Goal: Task Accomplishment & Management: Complete application form

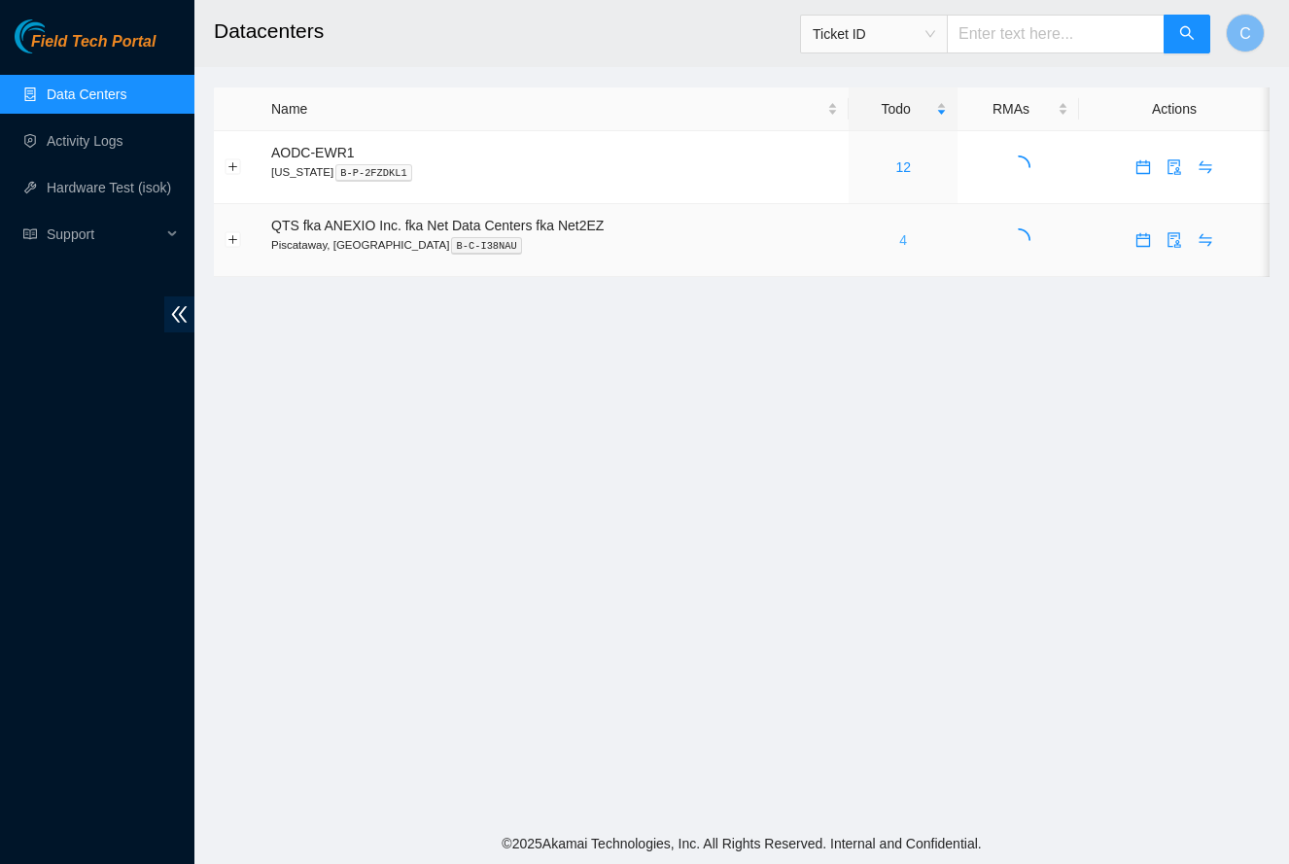
click at [907, 237] on link "4" at bounding box center [903, 240] width 8 height 16
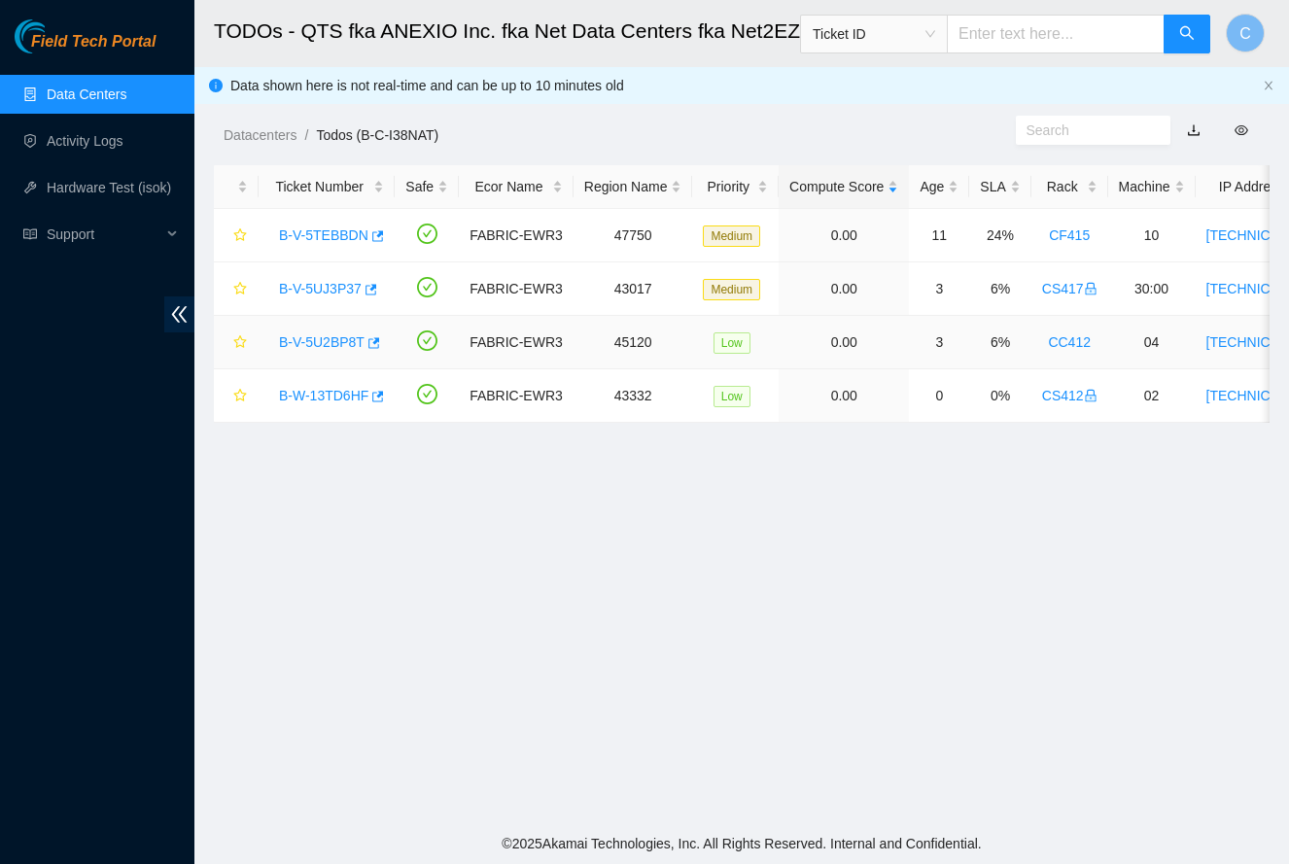
click at [307, 342] on link "B-V-5U2BP8T" at bounding box center [322, 342] width 86 height 16
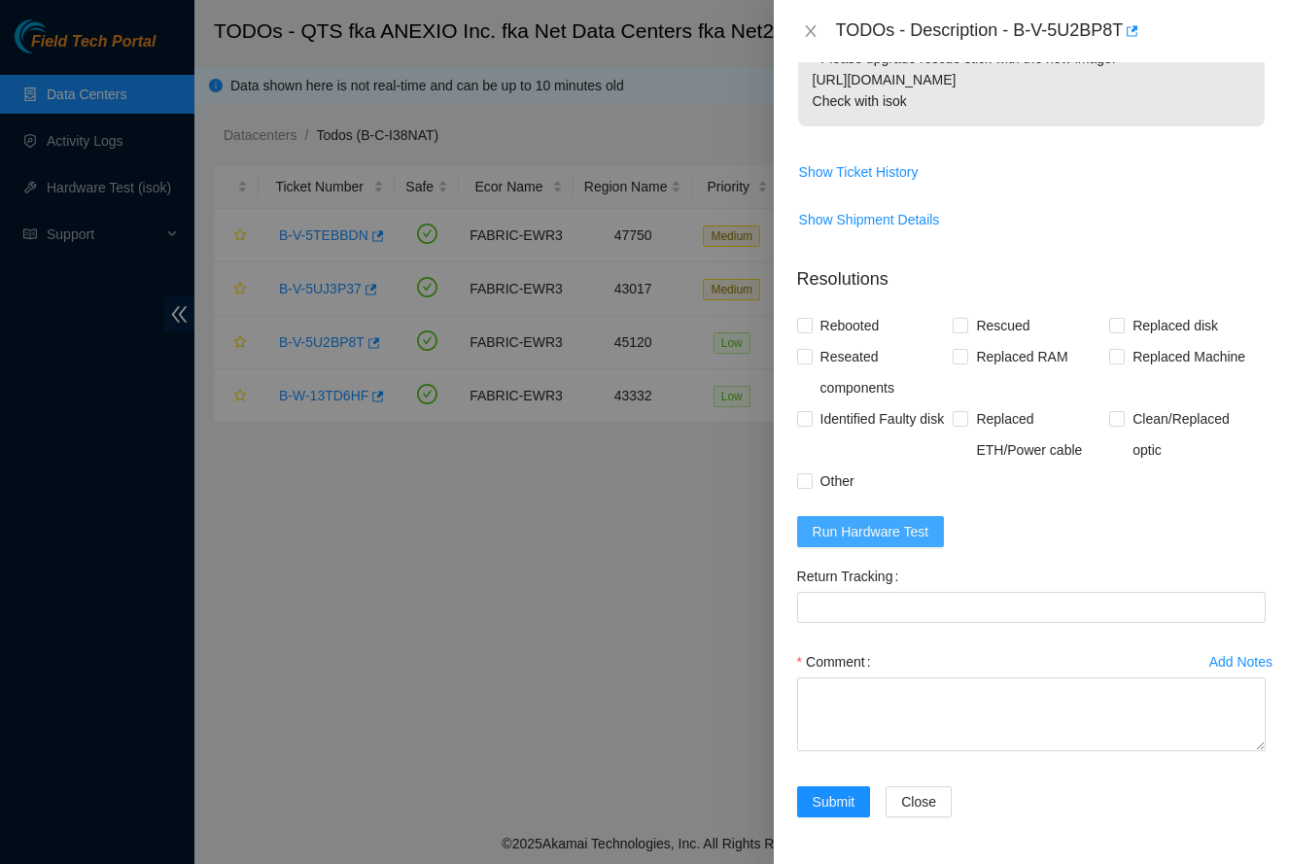
scroll to position [753, 0]
click at [919, 525] on span "Run Hardware Test" at bounding box center [871, 531] width 117 height 21
click at [991, 322] on span "Rescued" at bounding box center [1002, 325] width 69 height 31
click at [966, 322] on input "Rescued" at bounding box center [960, 325] width 14 height 14
checkbox input "true"
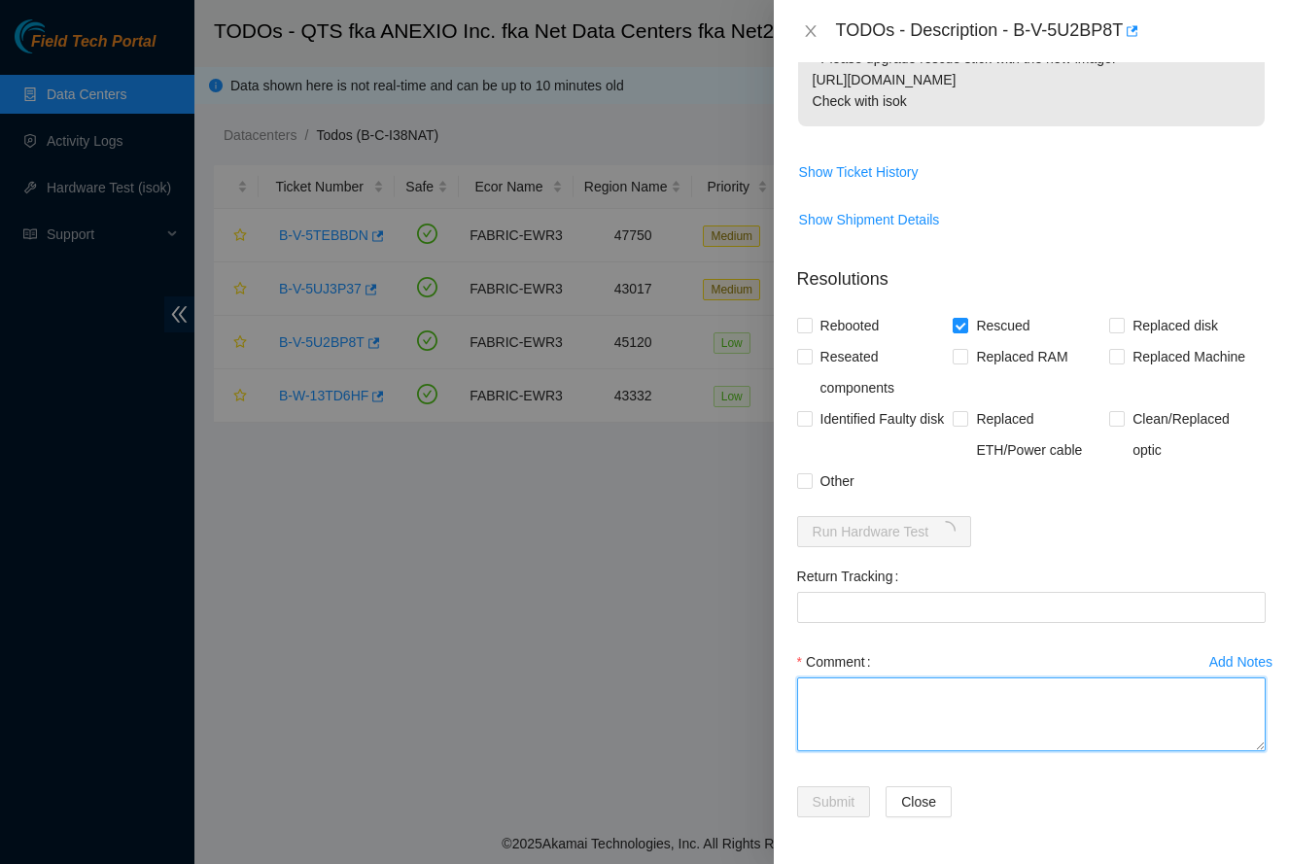
click at [928, 693] on textarea "Comment" at bounding box center [1031, 714] width 469 height 74
paste textarea "-Rescued each drive individually, no drives failed. -Shuffled all drives so no …"
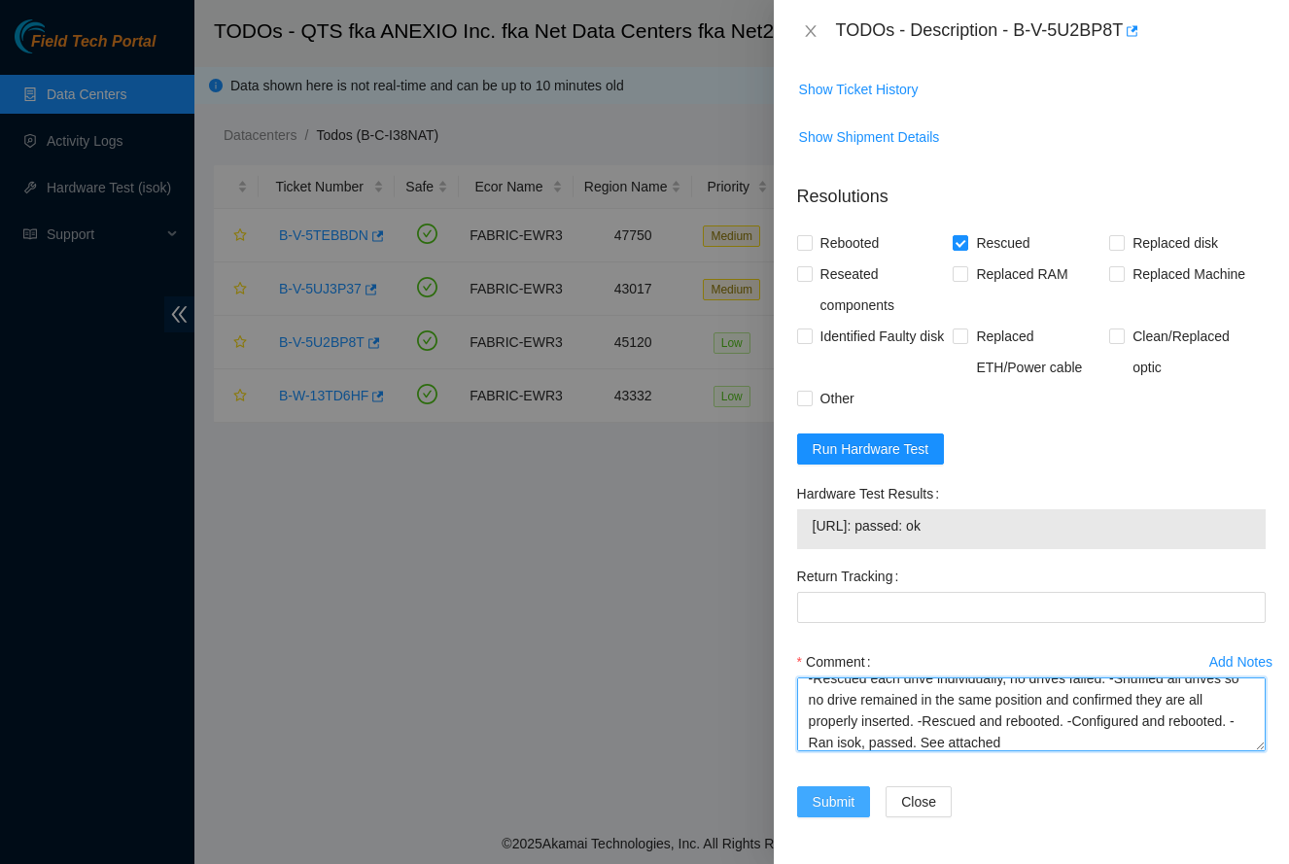
scroll to position [836, 0]
type textarea "-Rescued each drive individually, no drives failed. -Shuffled all drives so no …"
click at [847, 797] on span "Submit" at bounding box center [834, 801] width 43 height 21
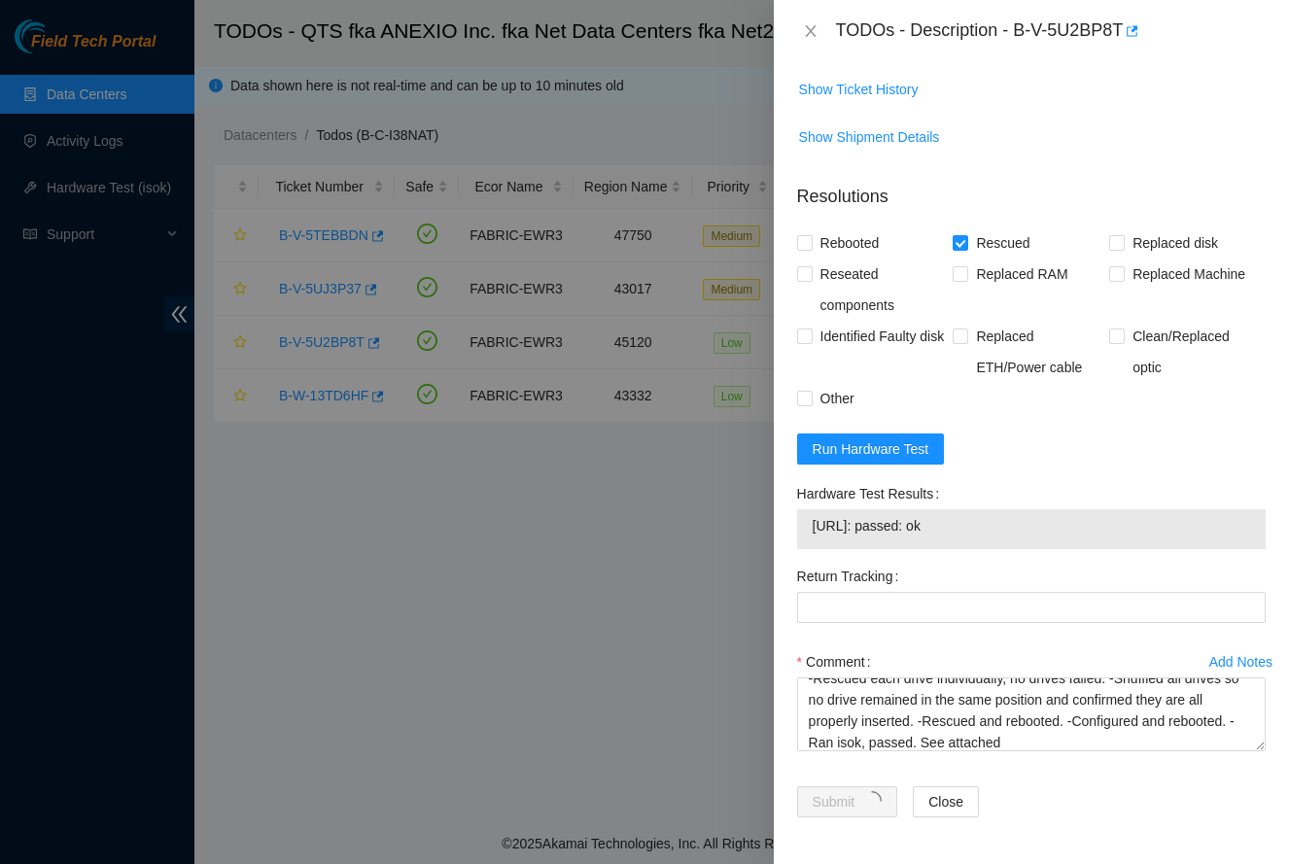
scroll to position [221, 0]
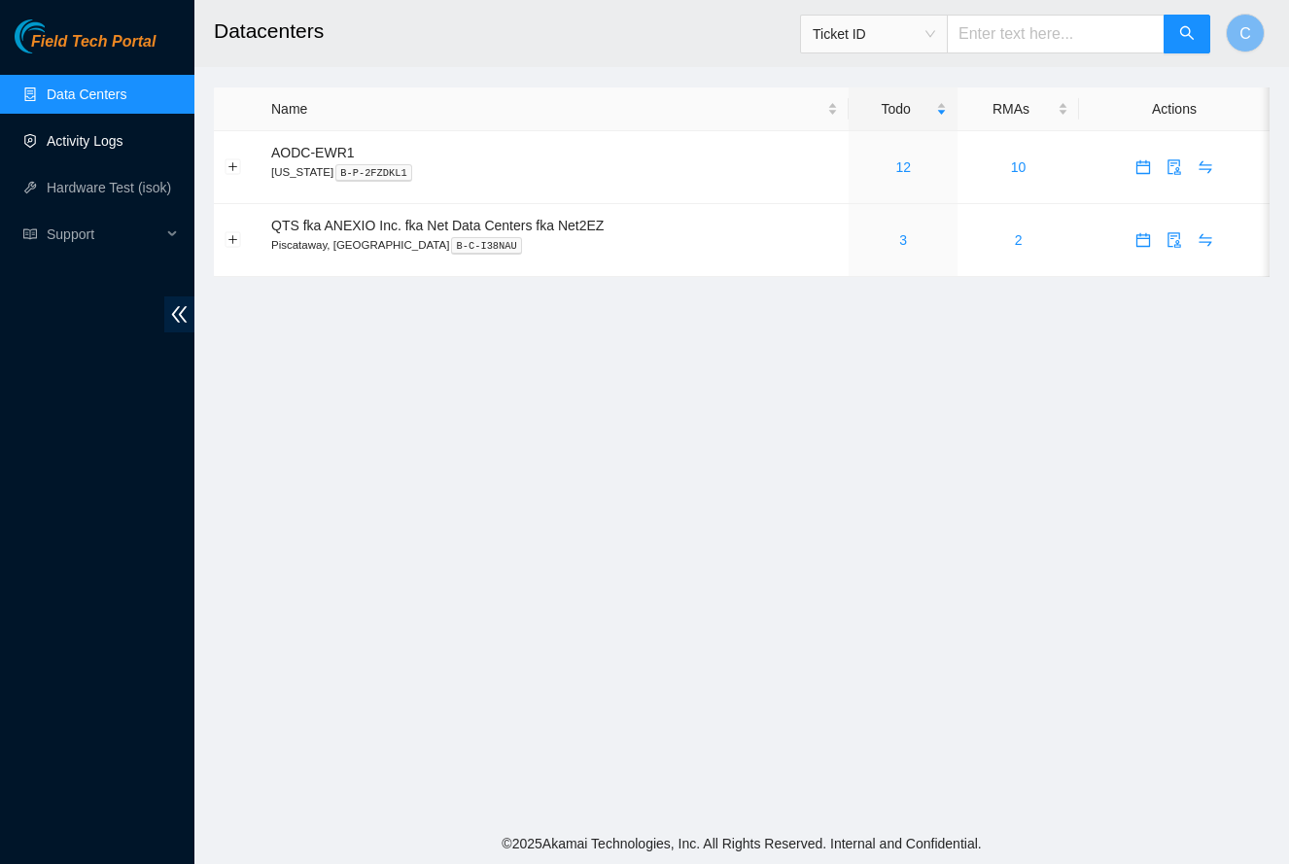
click at [115, 136] on link "Activity Logs" at bounding box center [85, 141] width 77 height 16
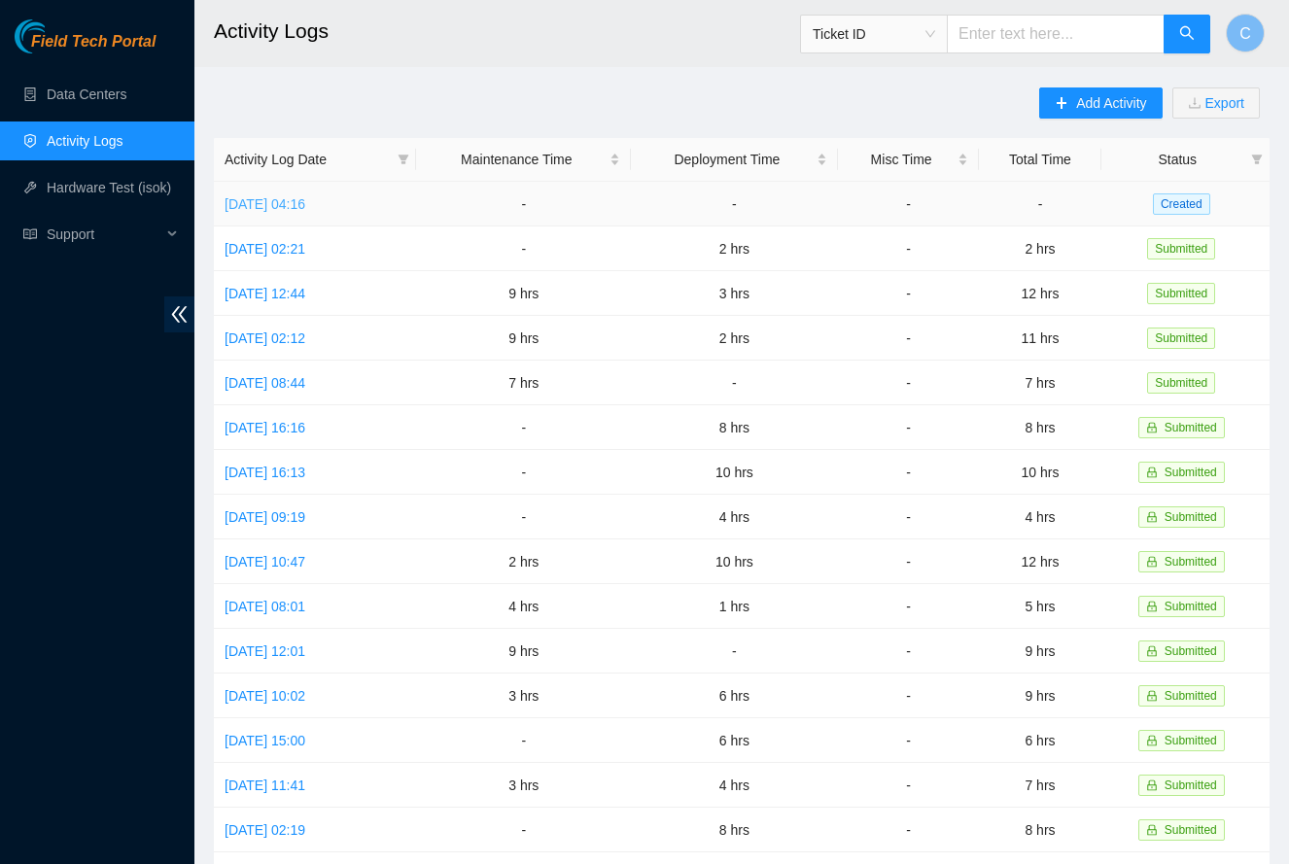
click at [300, 204] on link "[DATE] 04:16" at bounding box center [265, 204] width 81 height 16
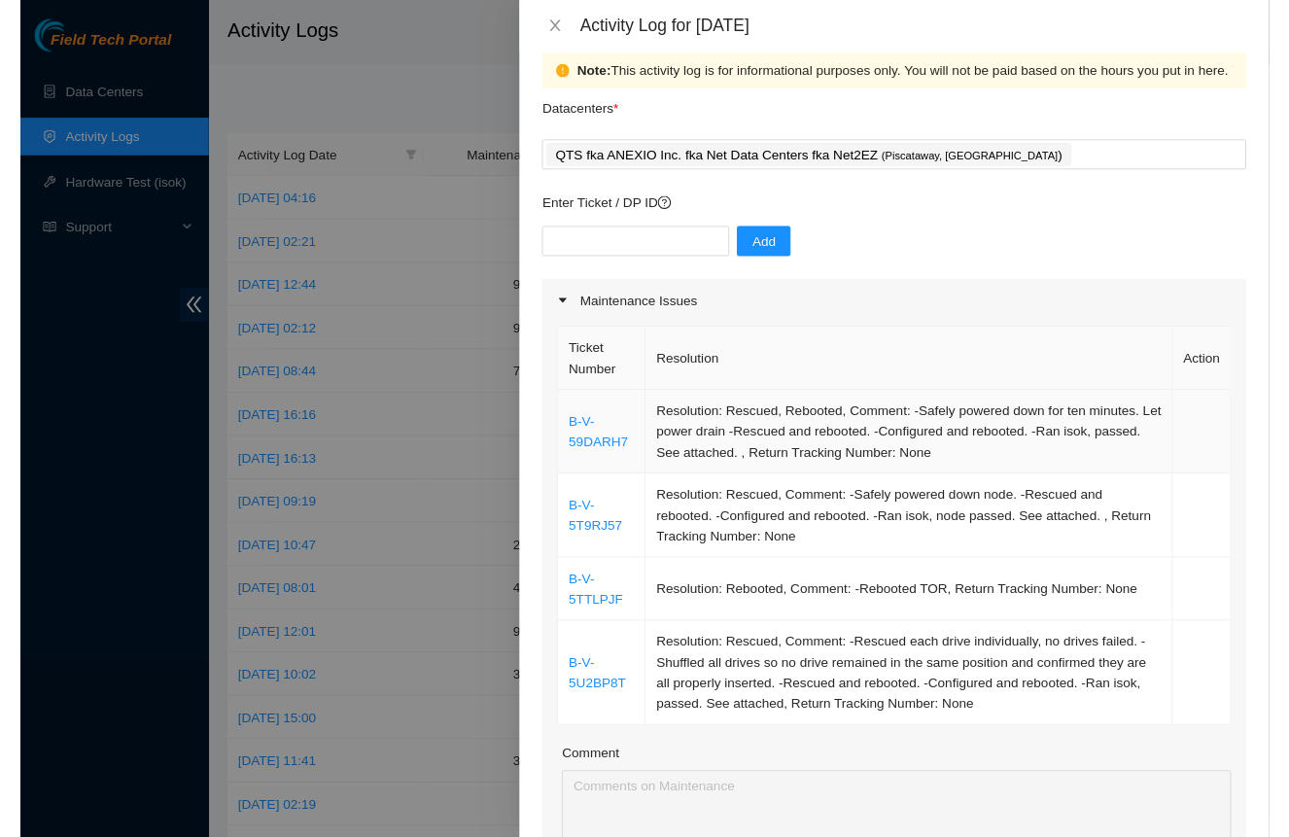
scroll to position [26, 0]
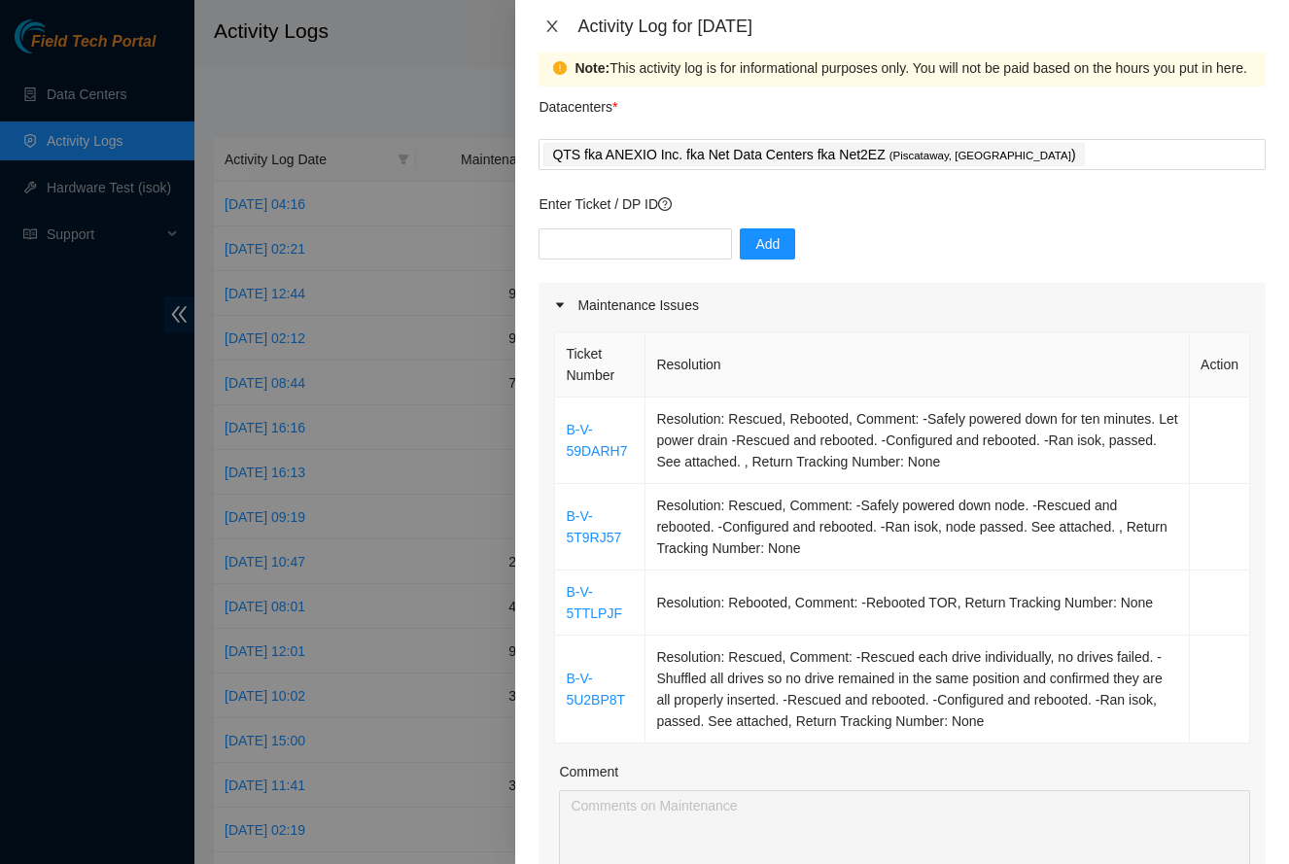
click at [550, 31] on icon "close" at bounding box center [552, 26] width 16 height 16
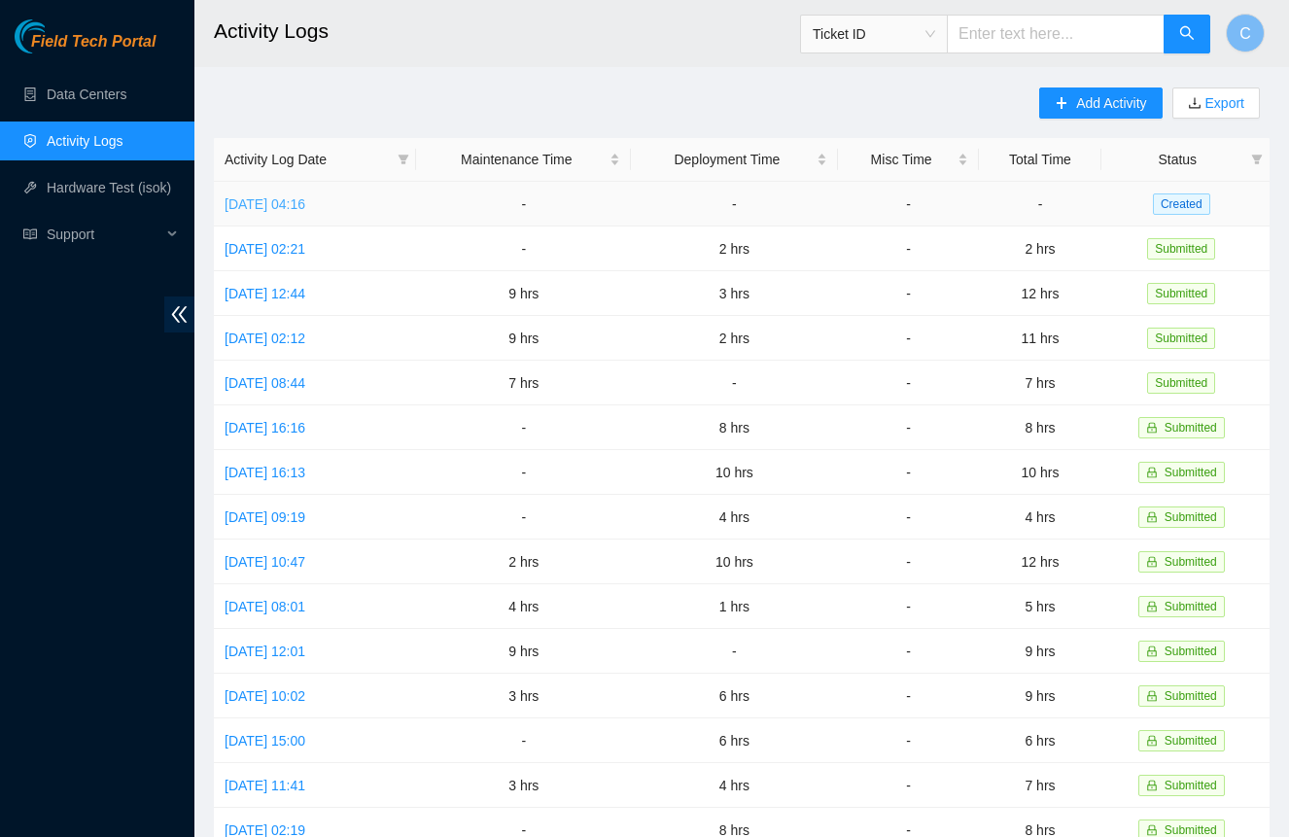
click at [284, 202] on link "[DATE] 04:16" at bounding box center [265, 204] width 81 height 16
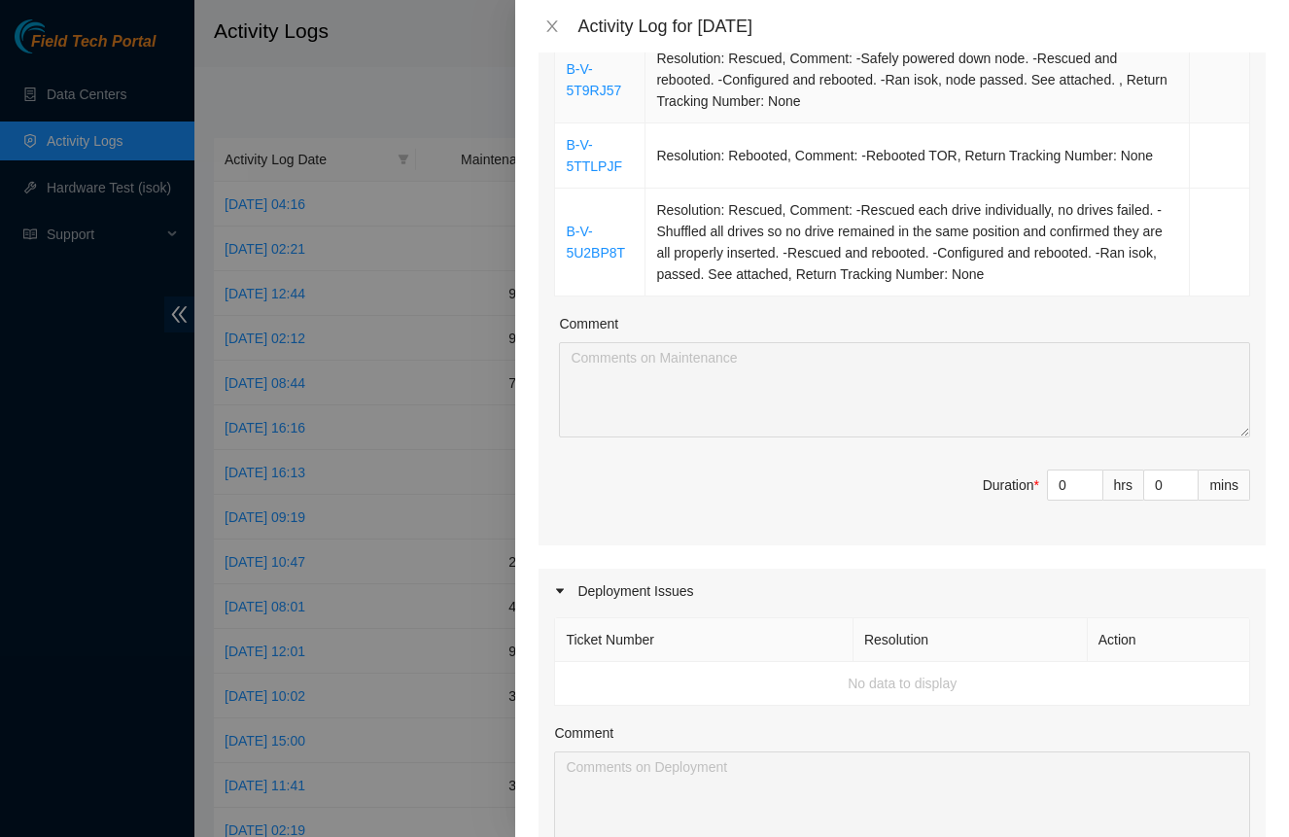
scroll to position [486, 0]
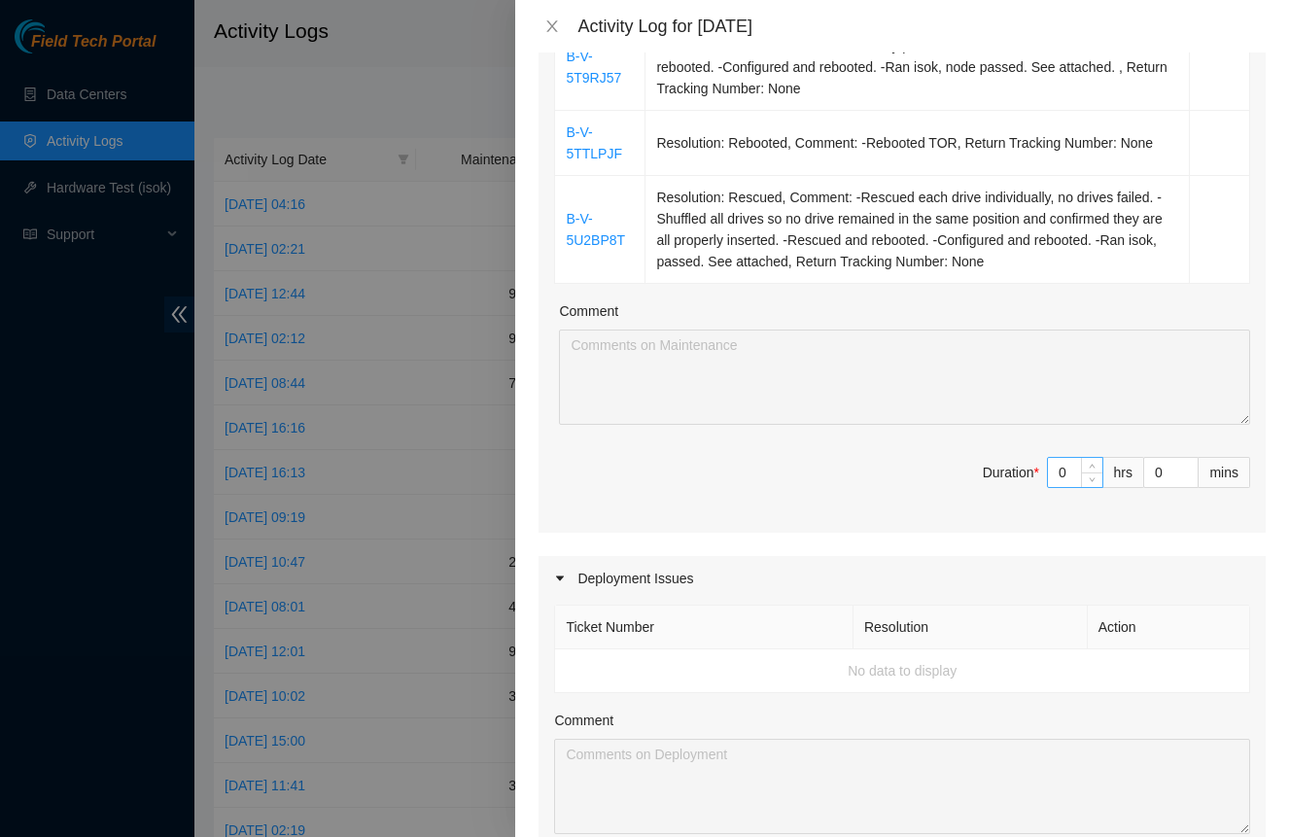
click at [1064, 467] on input "0" at bounding box center [1075, 472] width 54 height 29
type input "6"
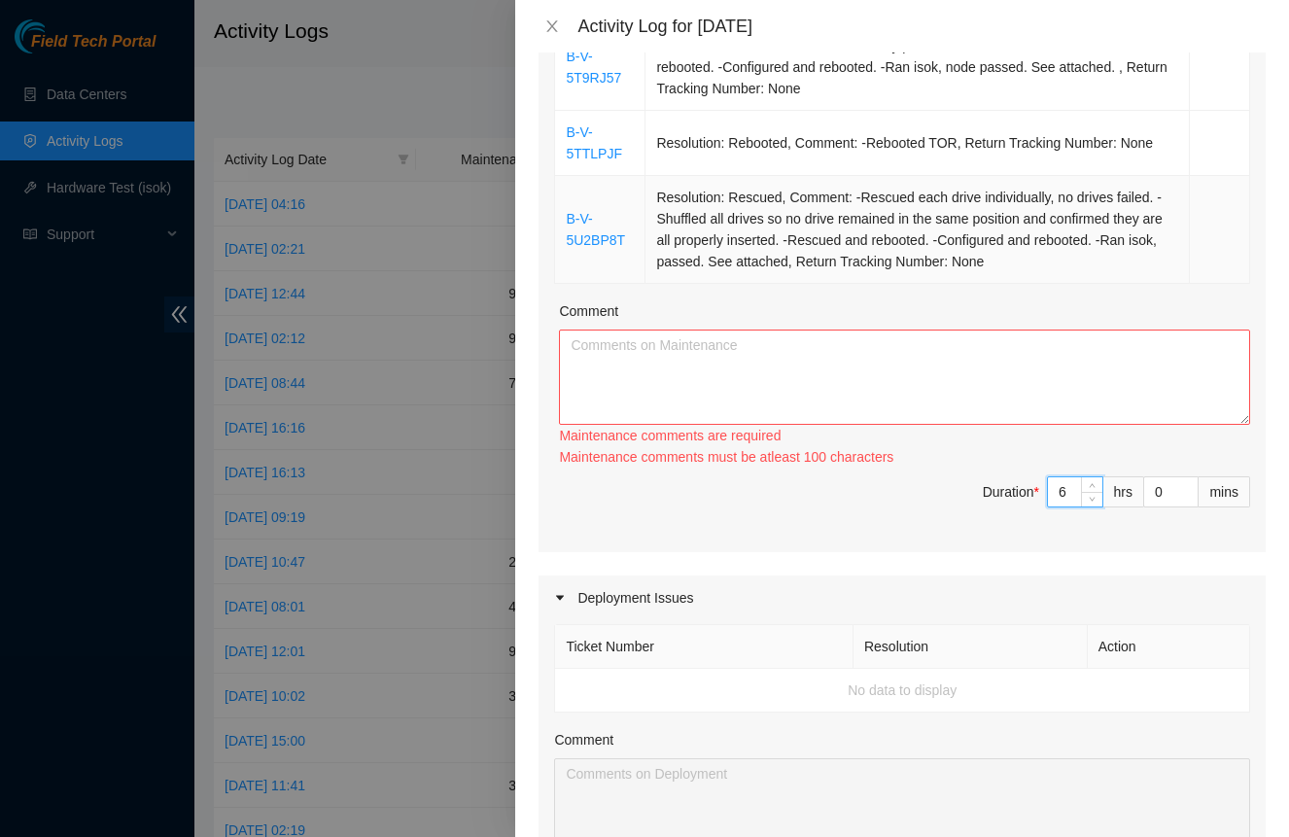
type input "6"
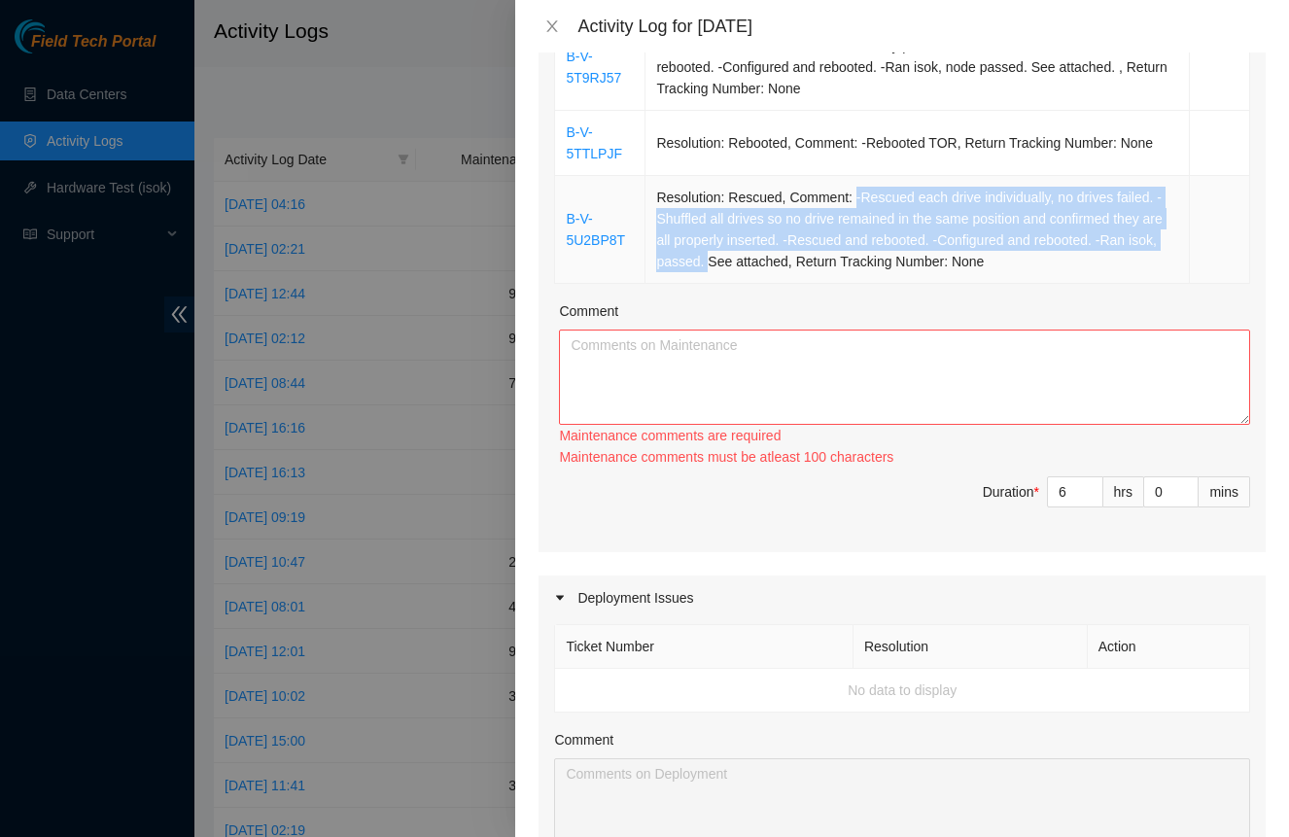
drag, startPoint x: 853, startPoint y: 194, endPoint x: 735, endPoint y: 259, distance: 134.8
click at [735, 259] on td "Resolution: Rescued, Comment: -Rescued each drive individually, no drives faile…" at bounding box center [917, 230] width 544 height 108
copy td "-Rescued each drive individually, no drives failed. -Shuffled all drives so no …"
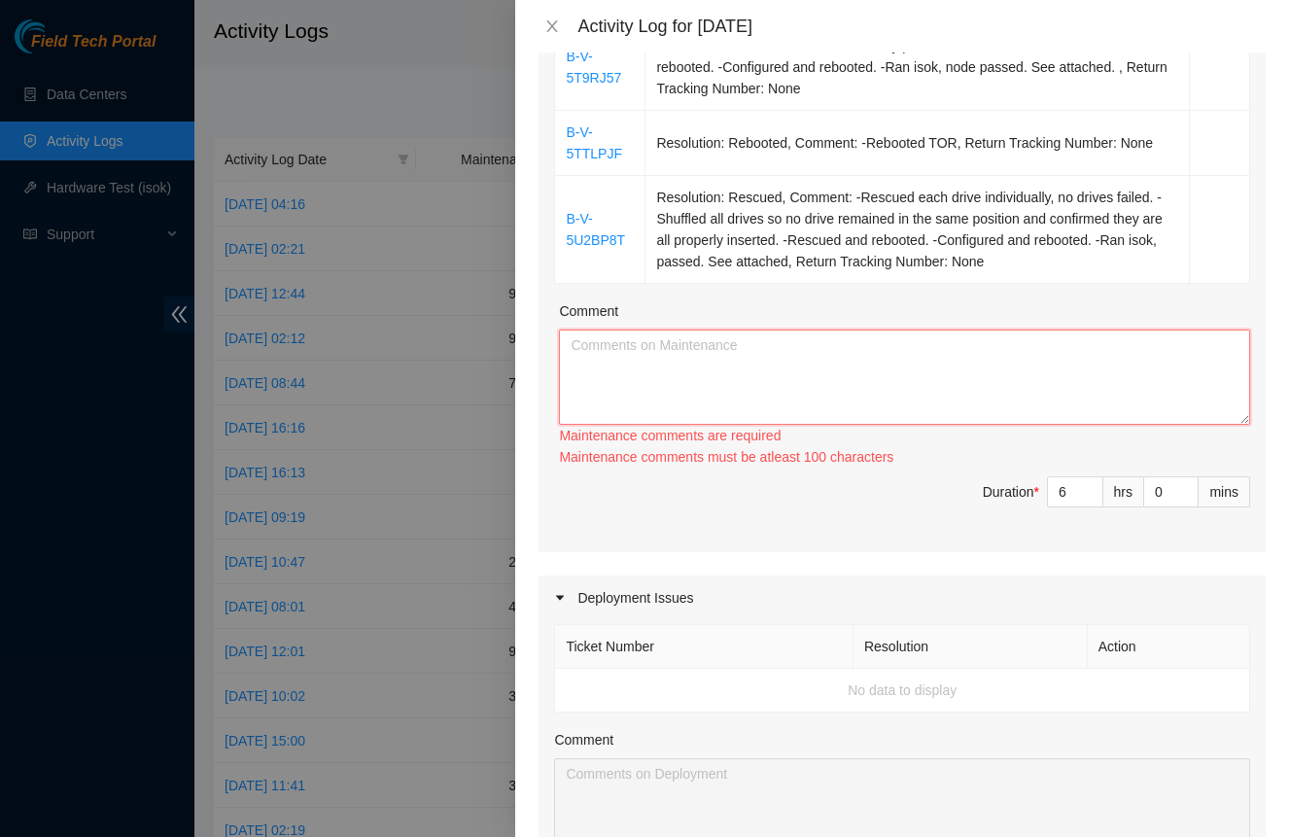
click at [782, 378] on textarea "Comment" at bounding box center [904, 377] width 691 height 95
paste textarea "-Rescued each drive individually, no drives failed. -Shuffled all drives so no …"
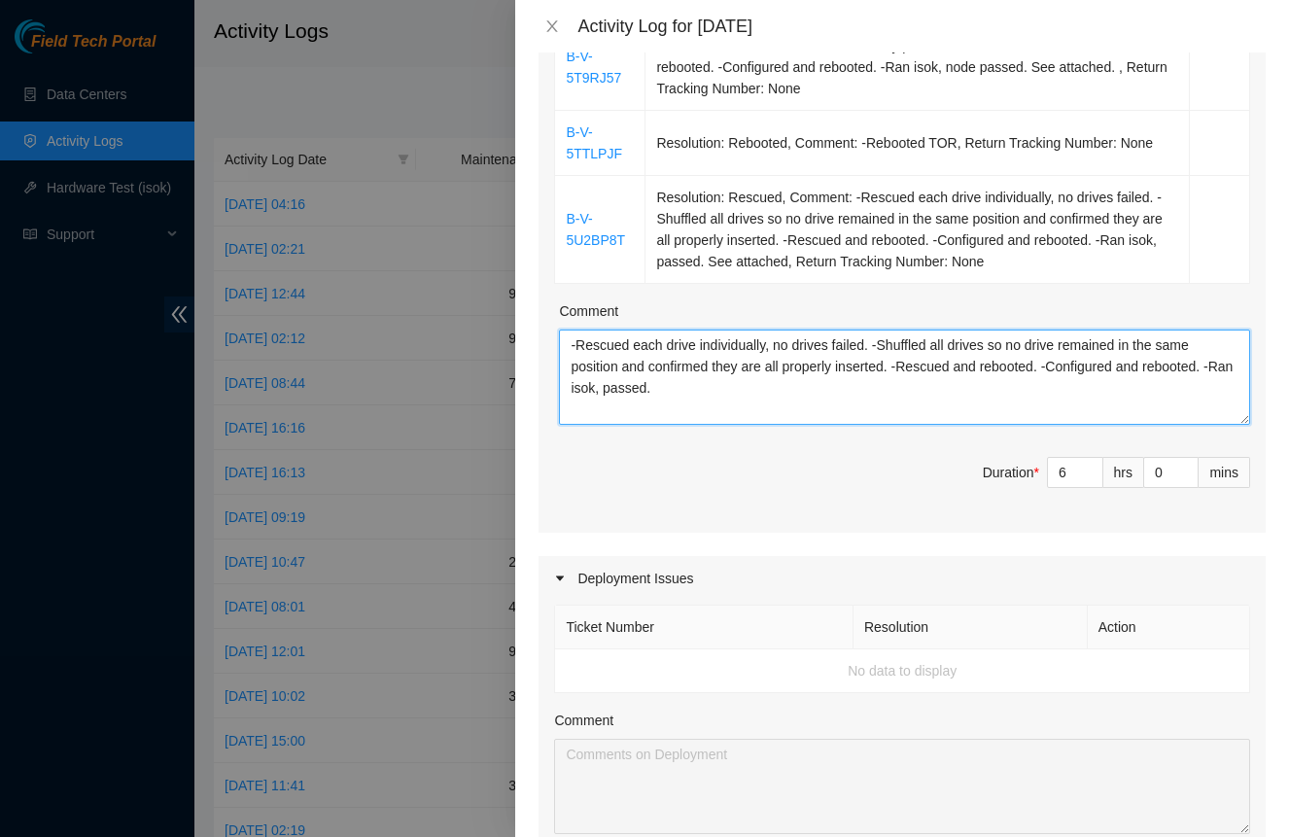
type textarea "-Rescued each drive individually, no drives failed. -Shuffled all drives so no …"
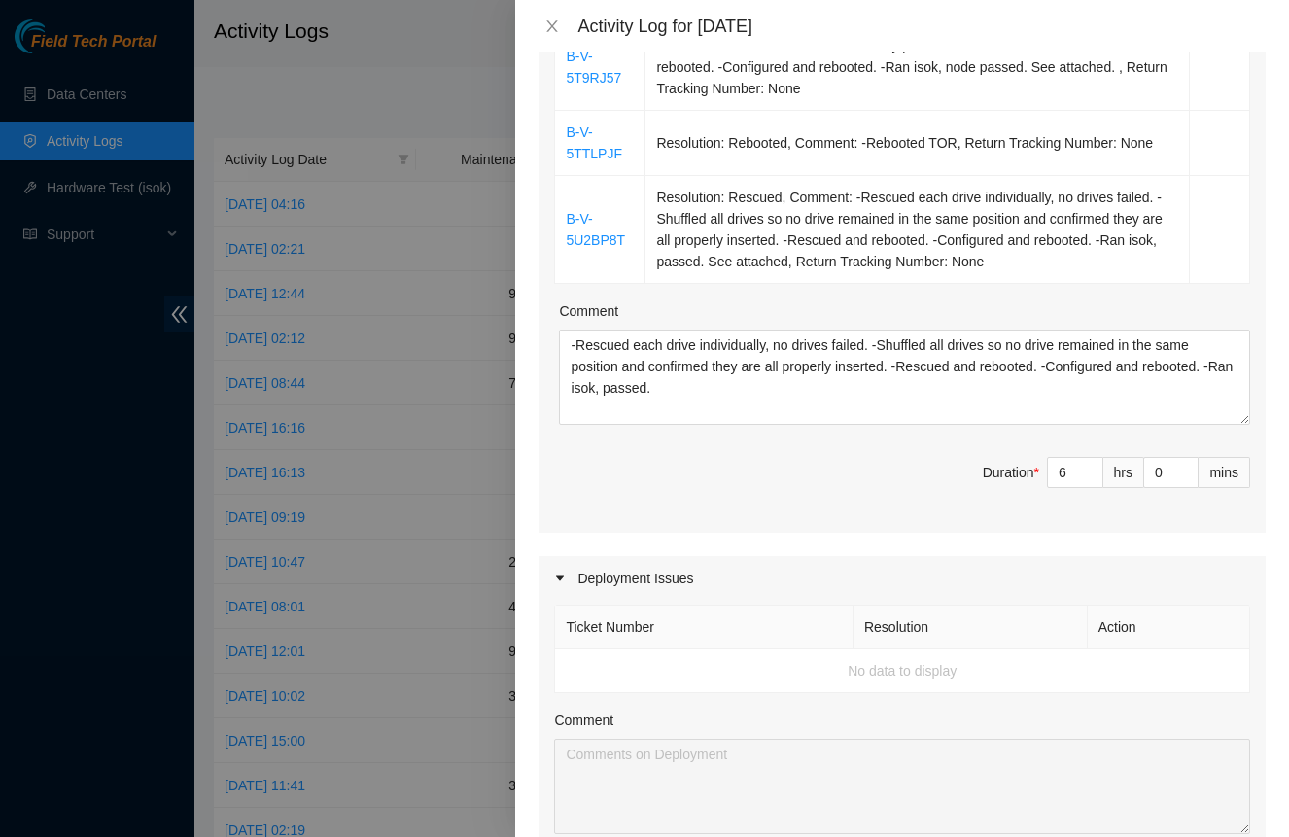
click at [810, 469] on span "Duration * 6 hrs 0 mins" at bounding box center [902, 484] width 696 height 54
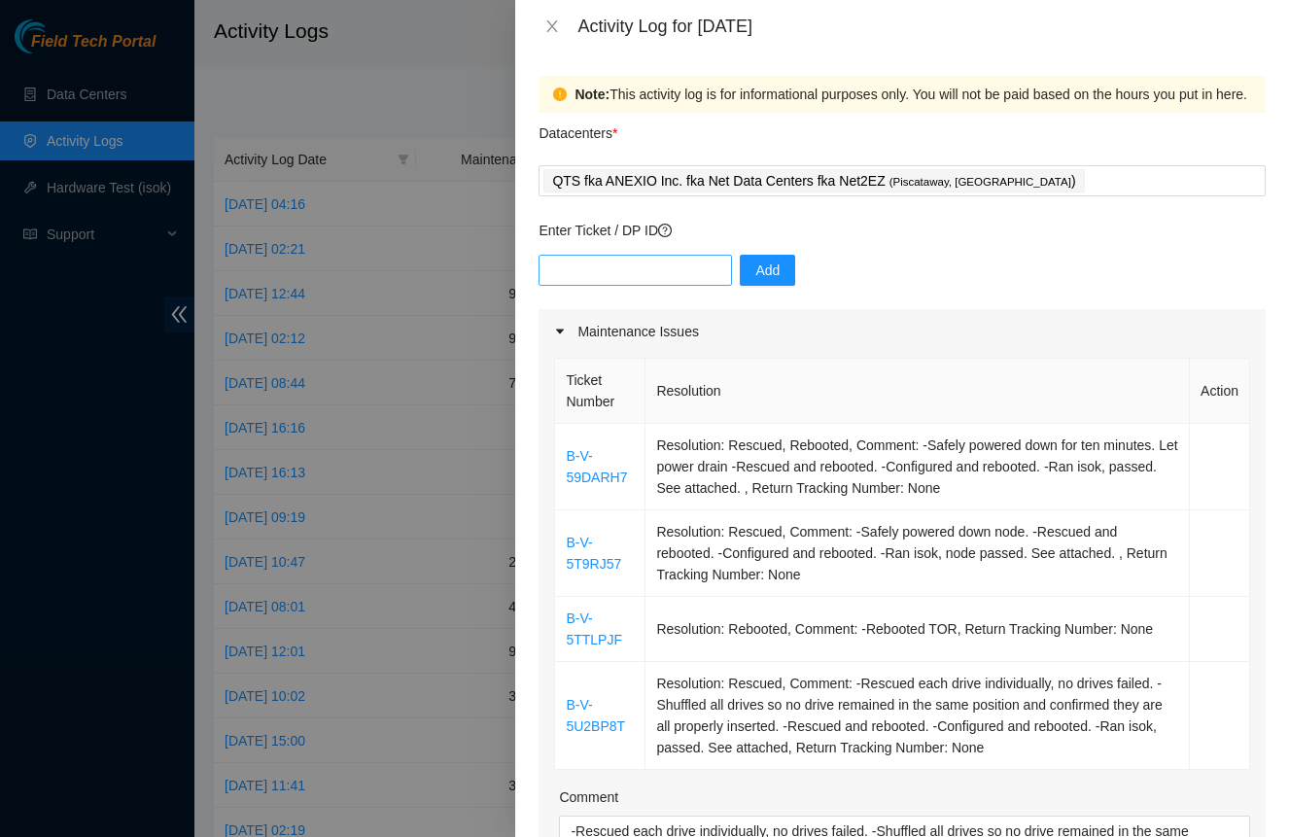
scroll to position [0, 0]
click at [637, 278] on input "text" at bounding box center [634, 270] width 193 height 31
type input "dp82617"
click at [768, 266] on span "Add" at bounding box center [767, 270] width 24 height 21
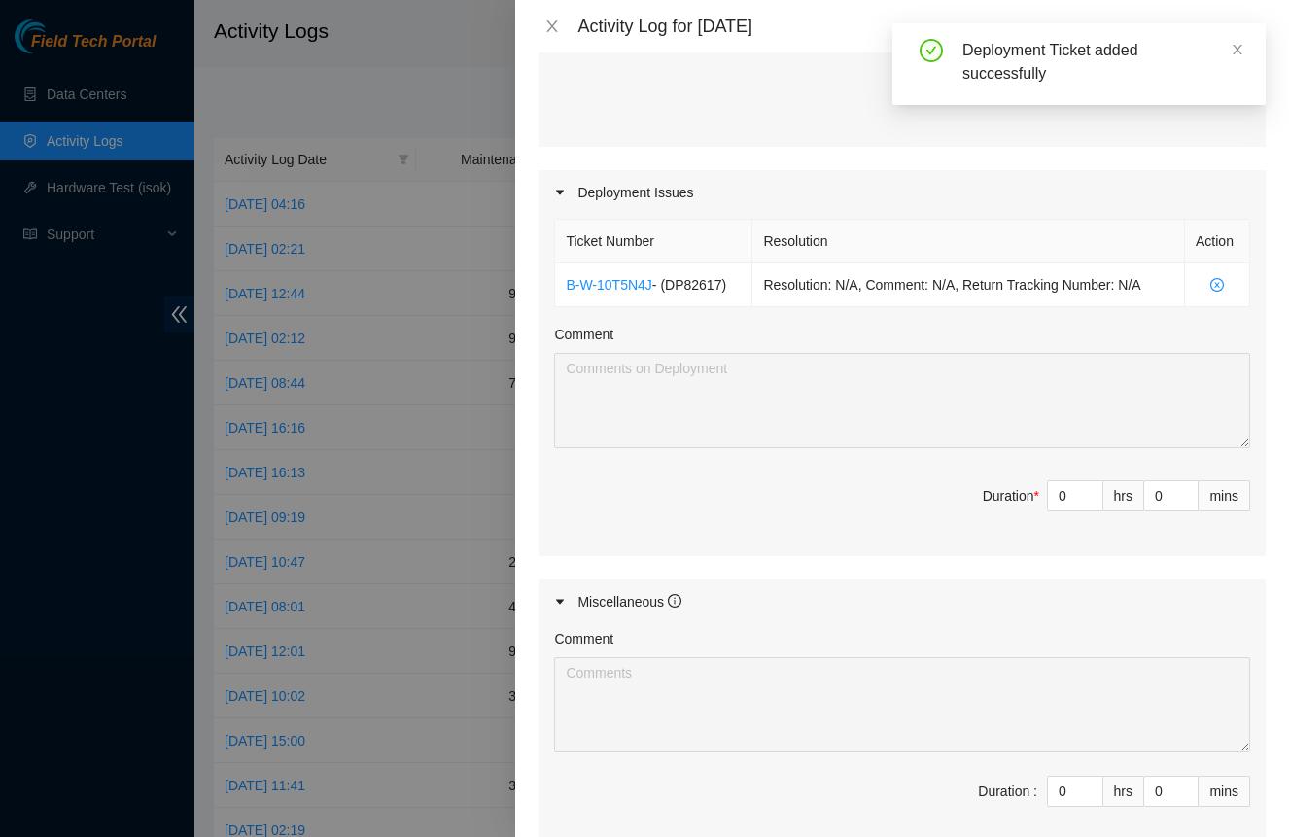
scroll to position [971, 0]
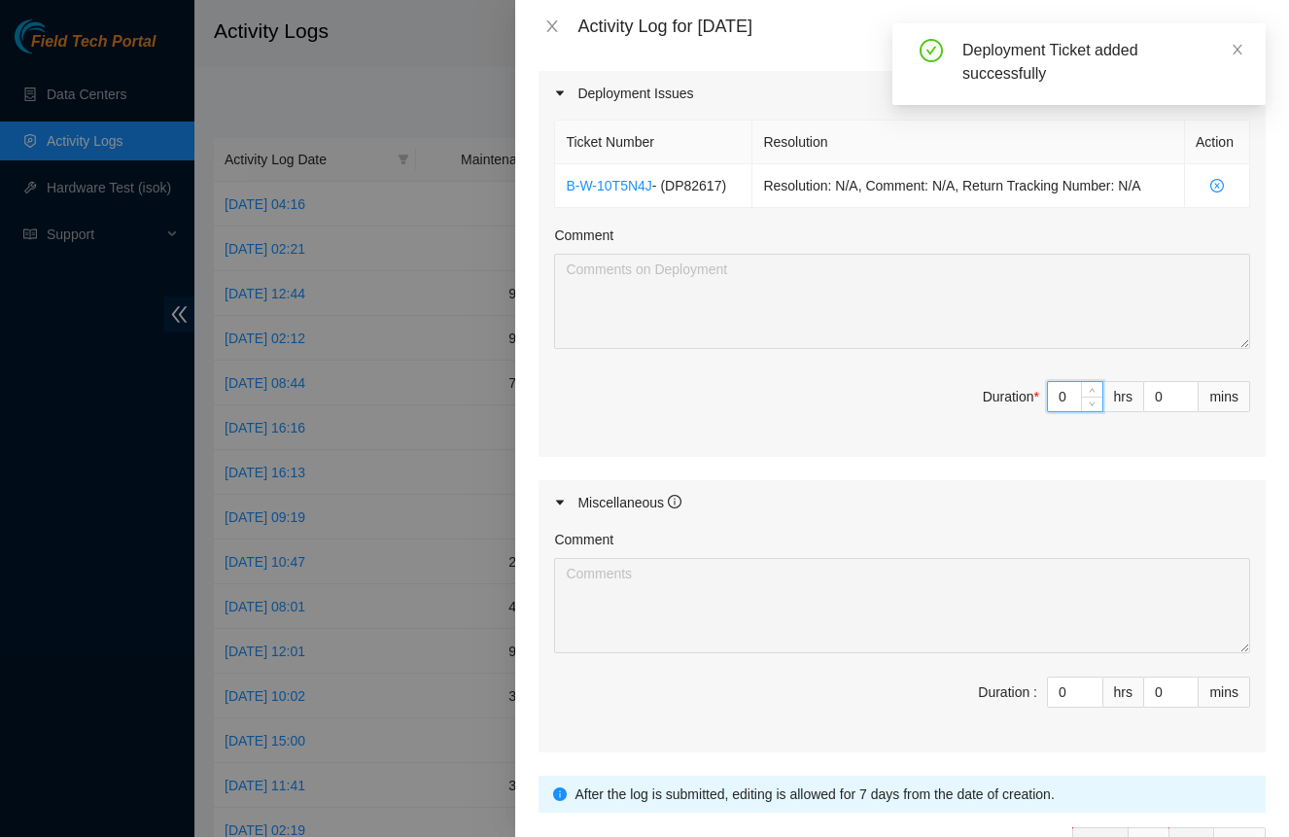
click at [1065, 399] on input "0" at bounding box center [1075, 396] width 54 height 29
type input "2"
type input "8"
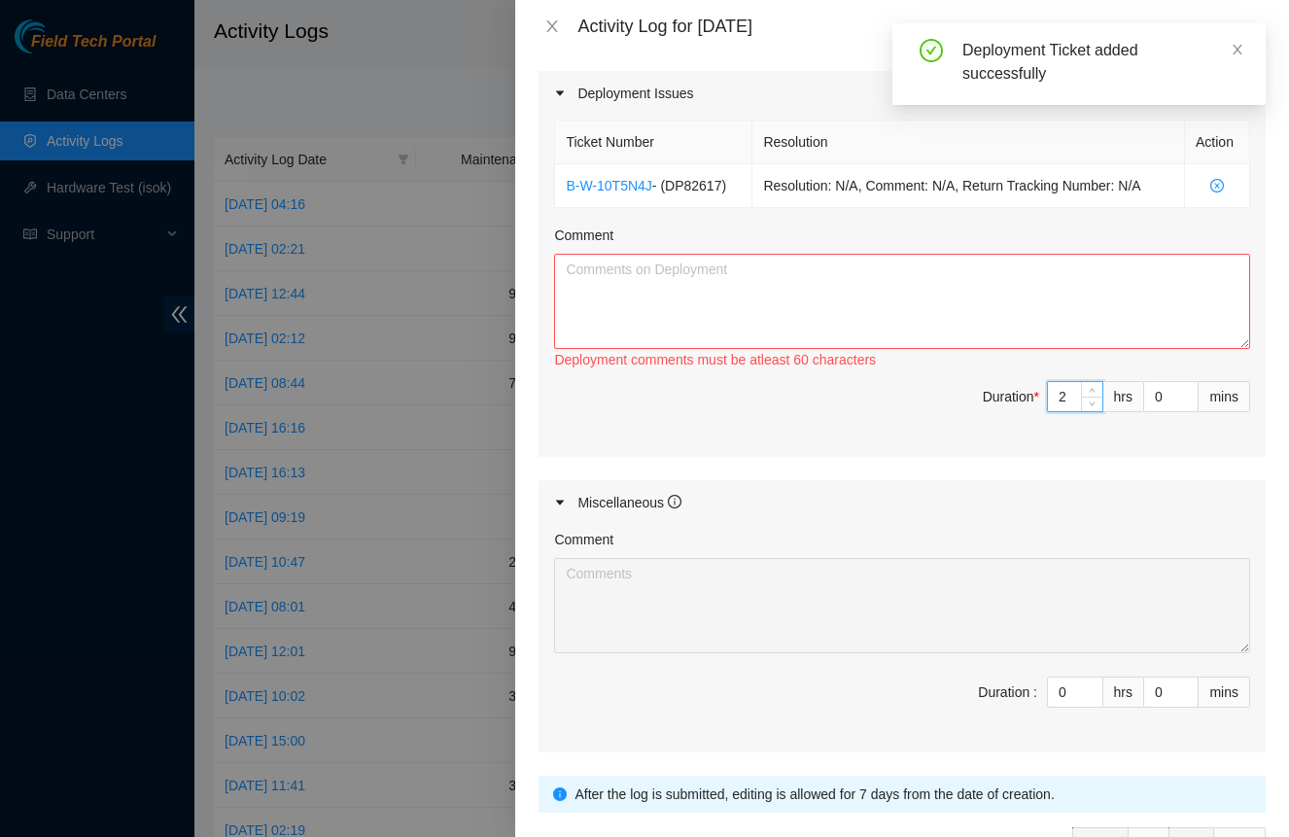
type input "2"
click at [1013, 338] on textarea "Comment" at bounding box center [902, 301] width 696 height 95
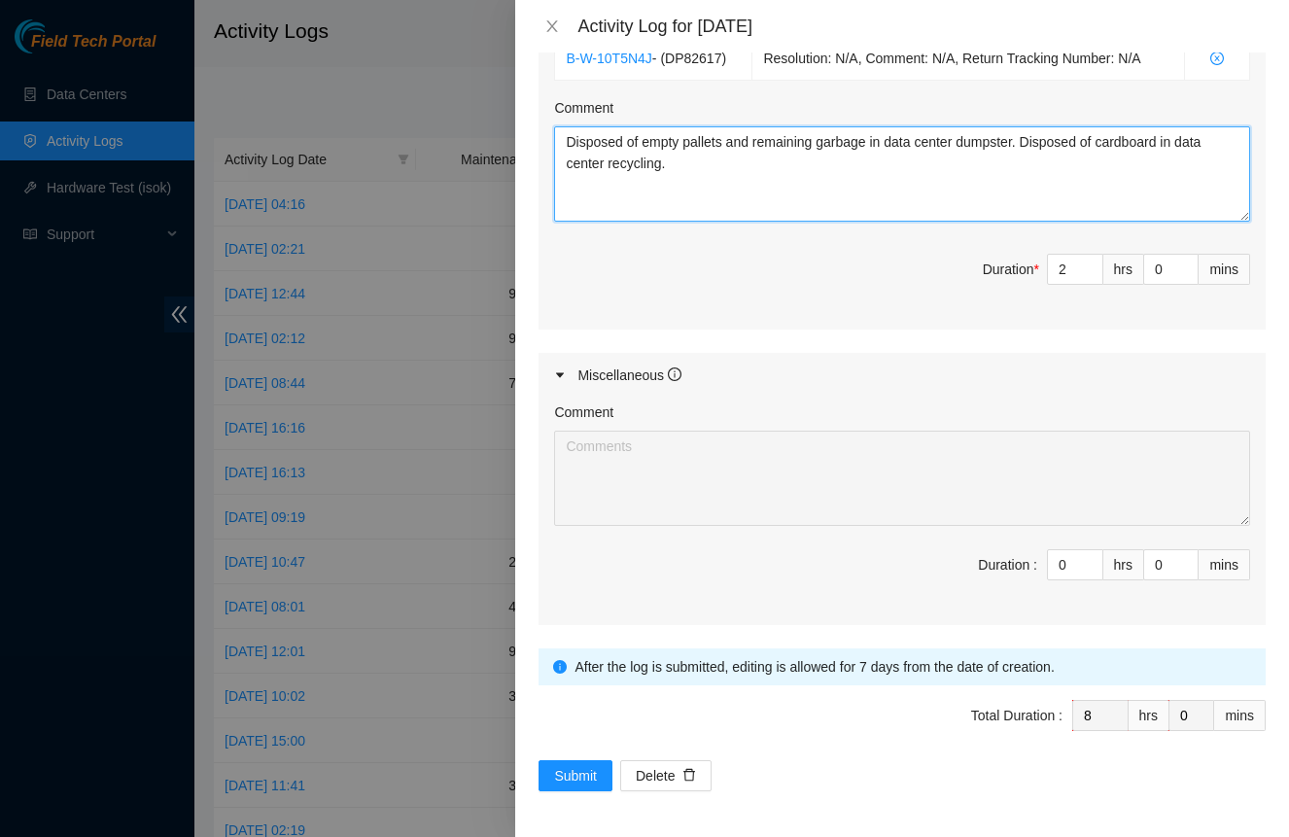
scroll to position [1097, 0]
type textarea "Disposed of empty pallets and remaining garbage in data center dumpster. Dispos…"
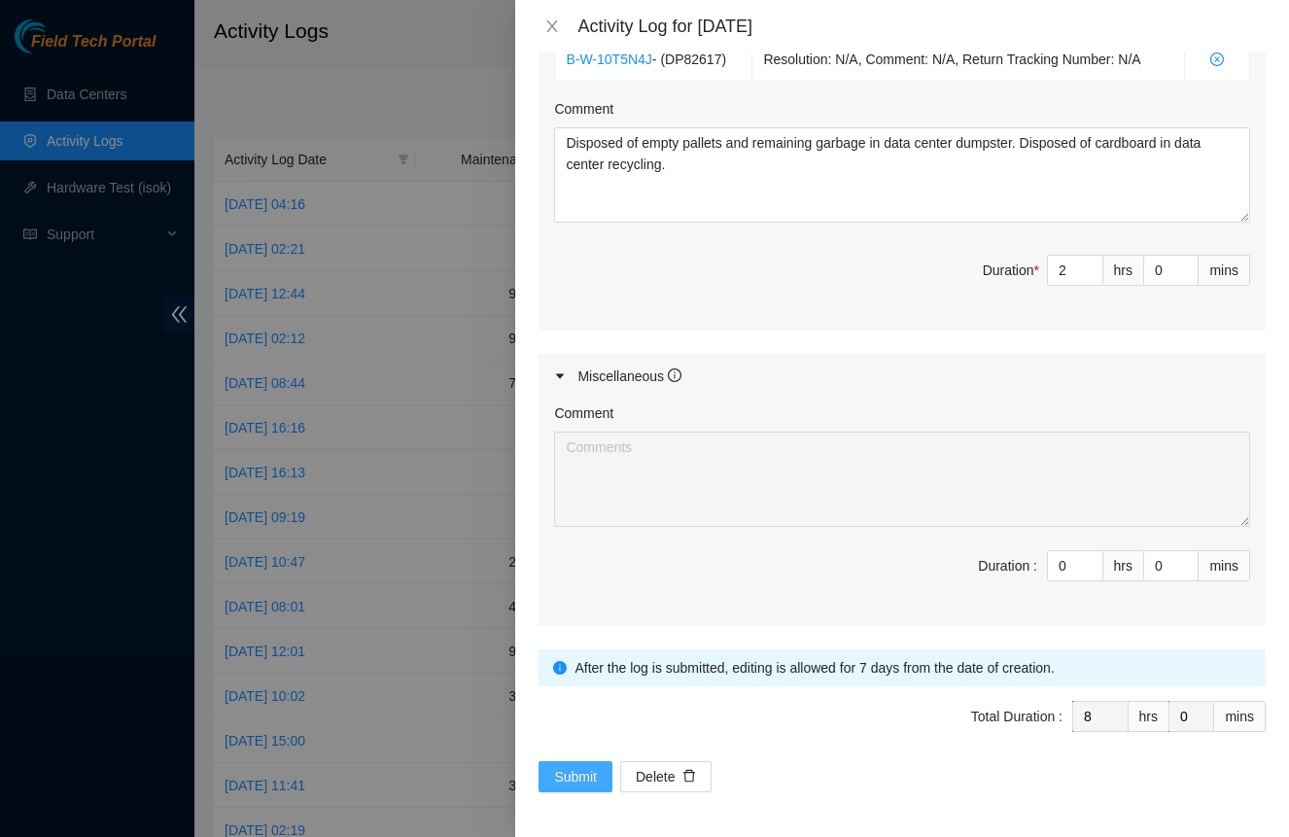
click at [582, 766] on span "Submit" at bounding box center [575, 776] width 43 height 21
